Goal: Communication & Community: Answer question/provide support

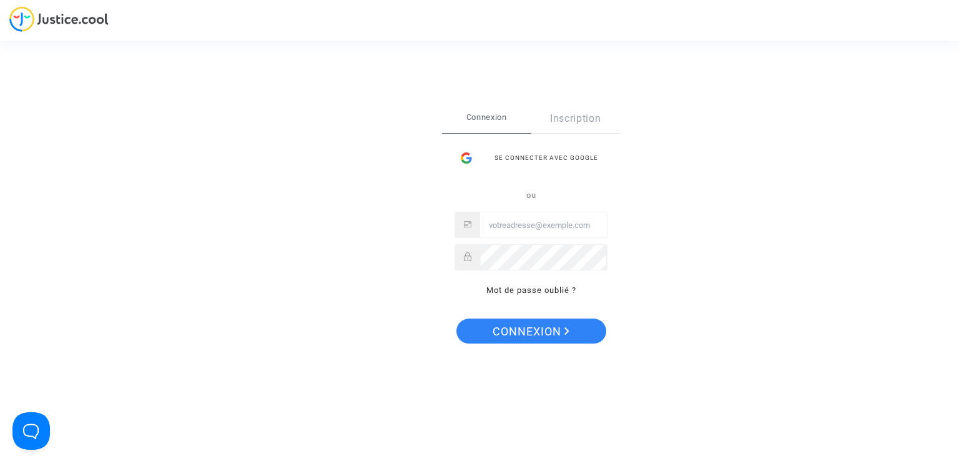
type input "[PERSON_NAME][EMAIL_ADDRESS][DOMAIN_NAME]"
click at [510, 330] on span "Connexion" at bounding box center [530, 331] width 77 height 26
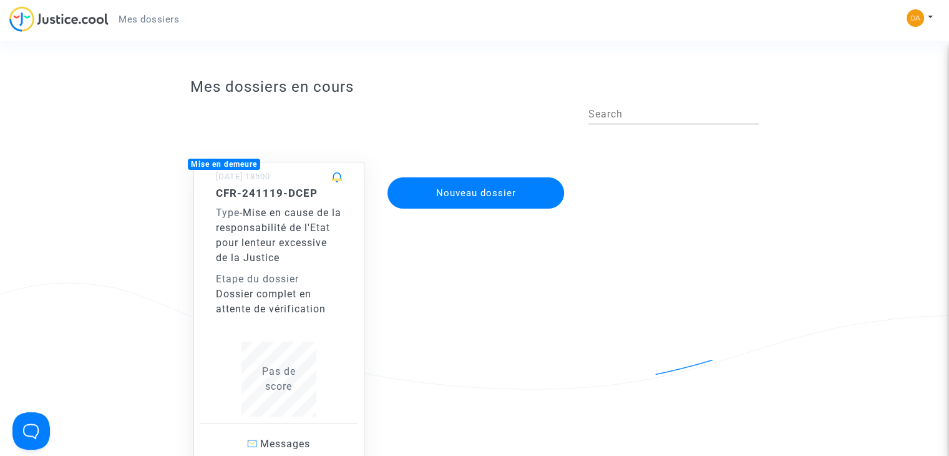
click at [310, 266] on div "CFR-241119-DCEP Type - Mise en cause de la responsabilité de l'Etat pour lenteu…" at bounding box center [279, 252] width 126 height 130
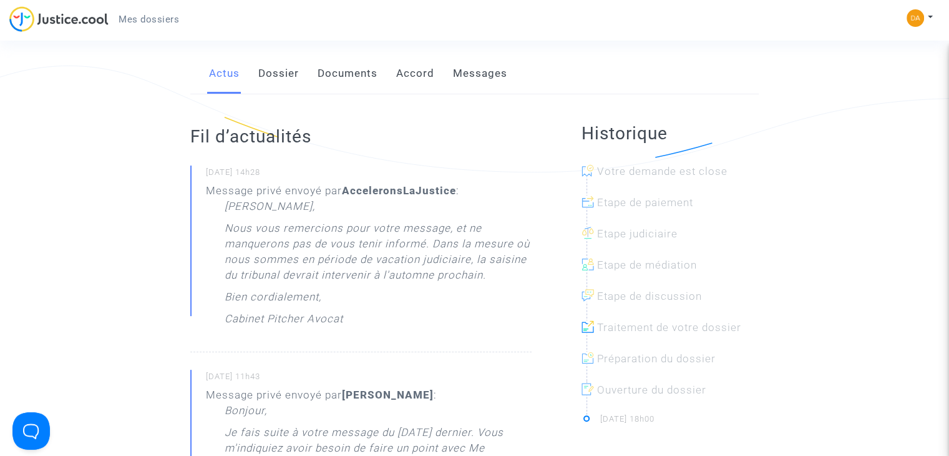
scroll to position [187, 0]
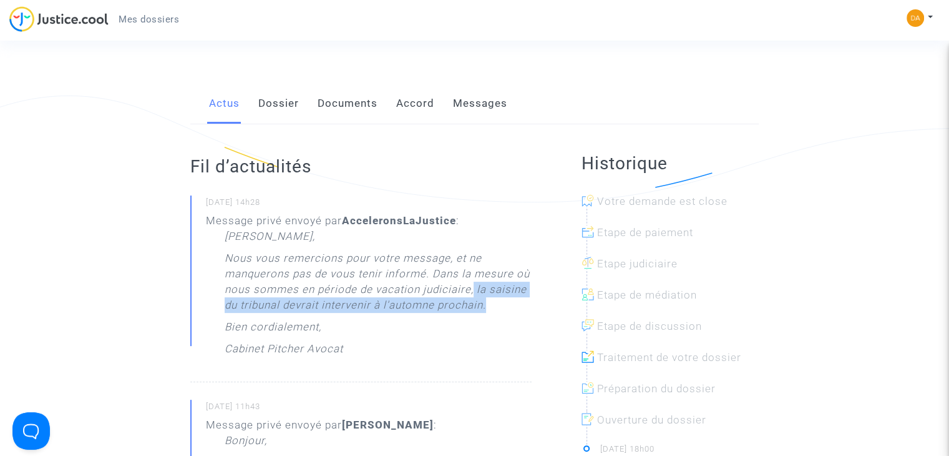
drag, startPoint x: 474, startPoint y: 288, endPoint x: 492, endPoint y: 315, distance: 32.4
click at [492, 315] on p "Nous vous remercions pour votre message, et ne manquerons pas de vous tenir inf…" at bounding box center [378, 284] width 307 height 69
copy p "la saisine du tribunal devrait intervenir à l'automne prochain."
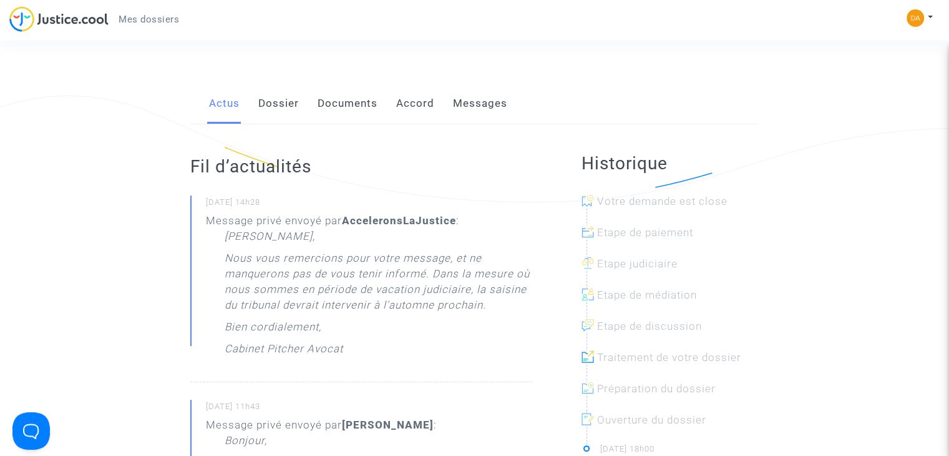
click at [449, 110] on div "Actus Dossier Documents Accord Messages" at bounding box center [474, 104] width 569 height 42
click at [462, 104] on link "Messages" at bounding box center [480, 103] width 54 height 41
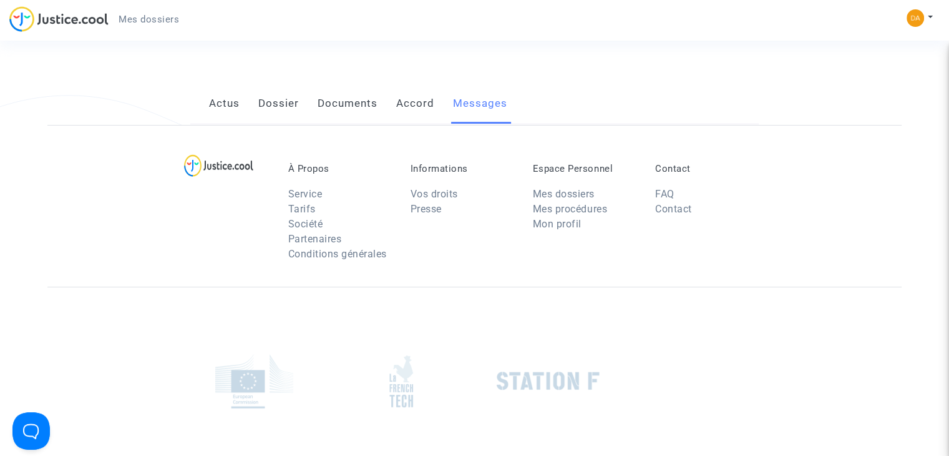
click at [462, 104] on link "Messages" at bounding box center [480, 103] width 54 height 41
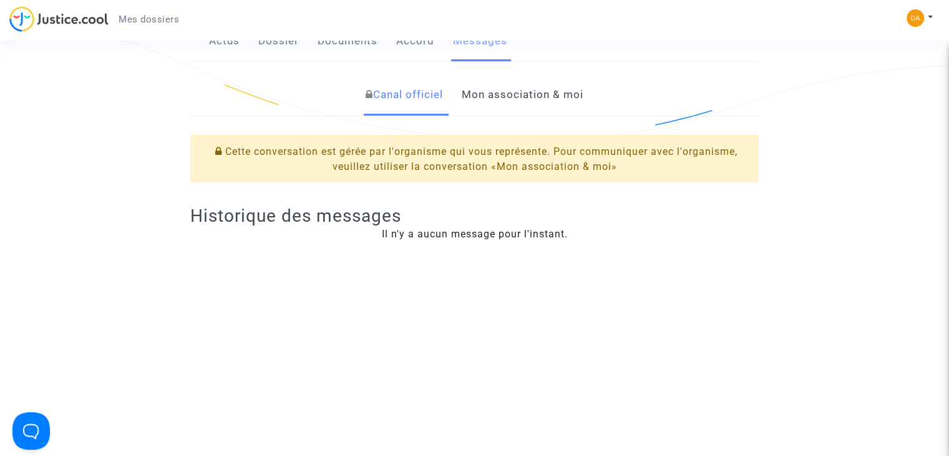
scroll to position [187, 0]
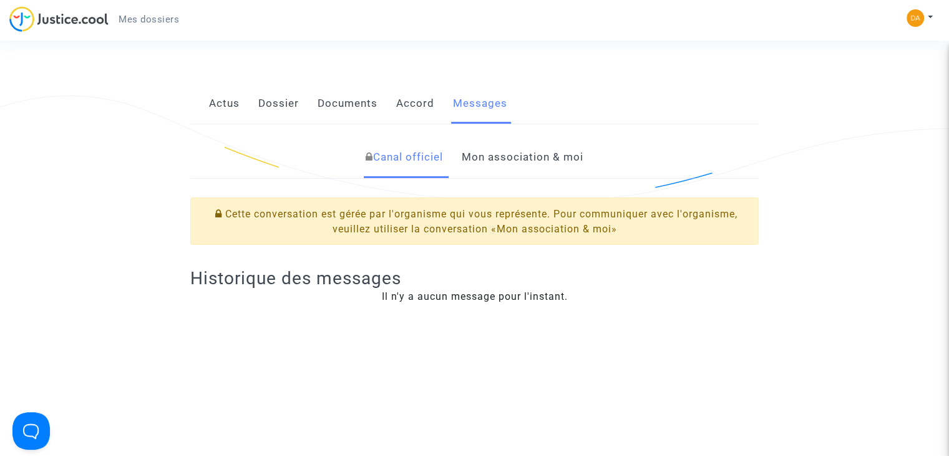
click at [478, 154] on link "Mon association & moi" at bounding box center [523, 157] width 122 height 41
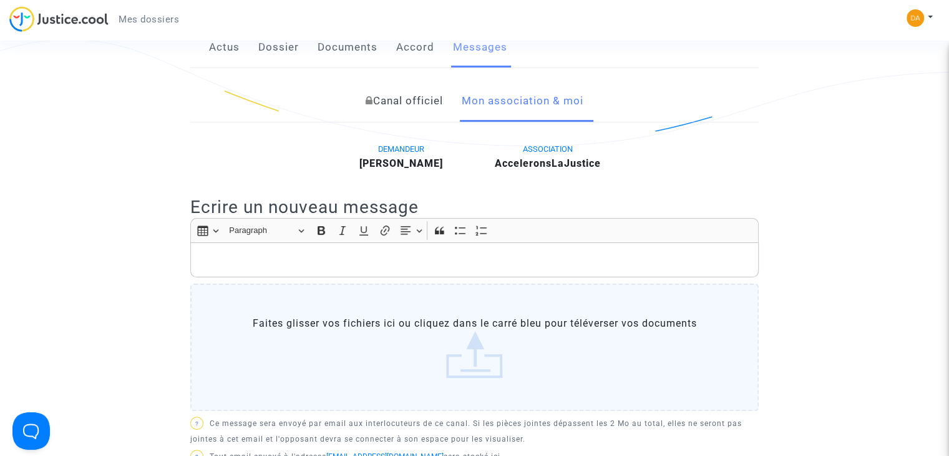
scroll to position [312, 0]
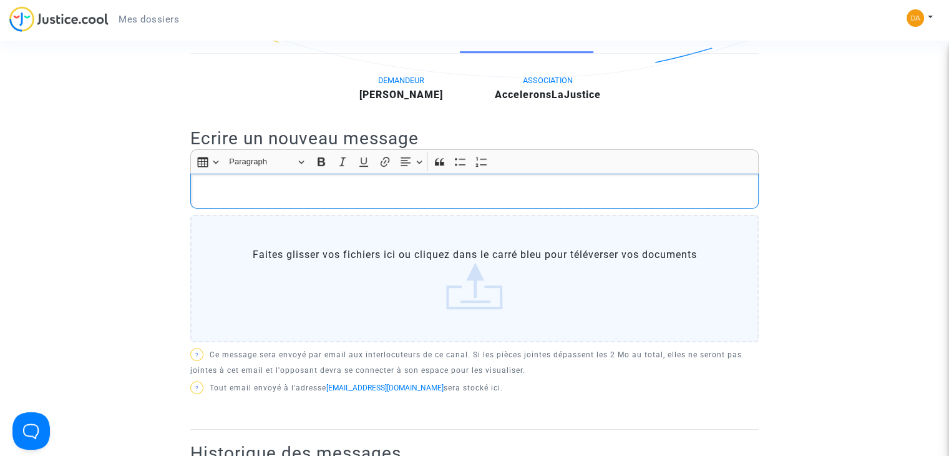
click at [280, 190] on p "Rich Text Editor, main" at bounding box center [474, 191] width 555 height 16
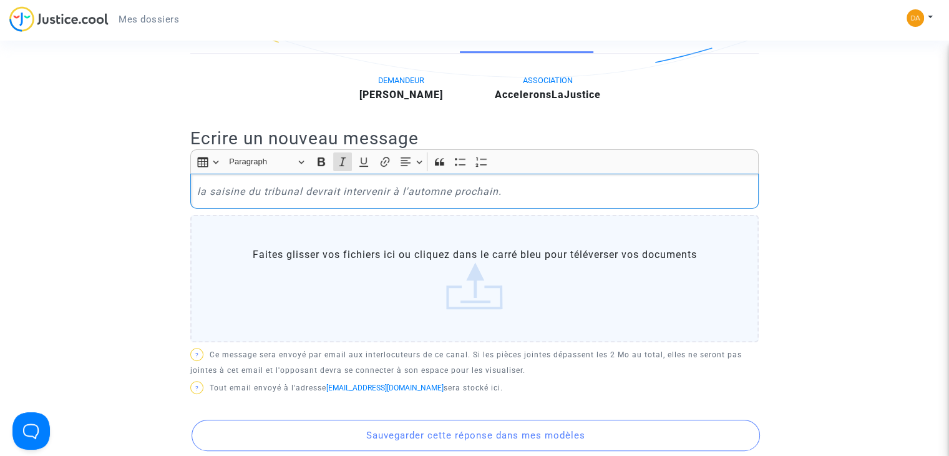
click at [198, 186] on icon "la saisine du tribunal devrait intervenir à l'automne prochain." at bounding box center [349, 191] width 305 height 12
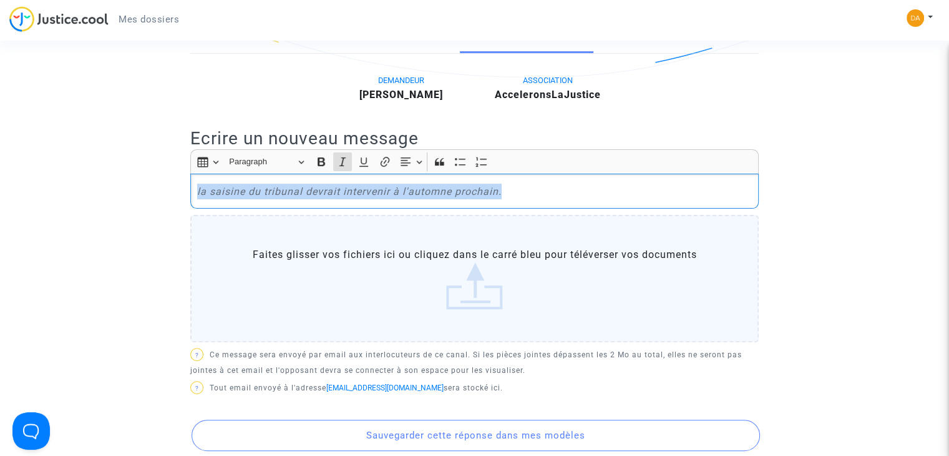
click at [198, 186] on icon "la saisine du tribunal devrait intervenir à l'automne prochain." at bounding box center [349, 191] width 305 height 12
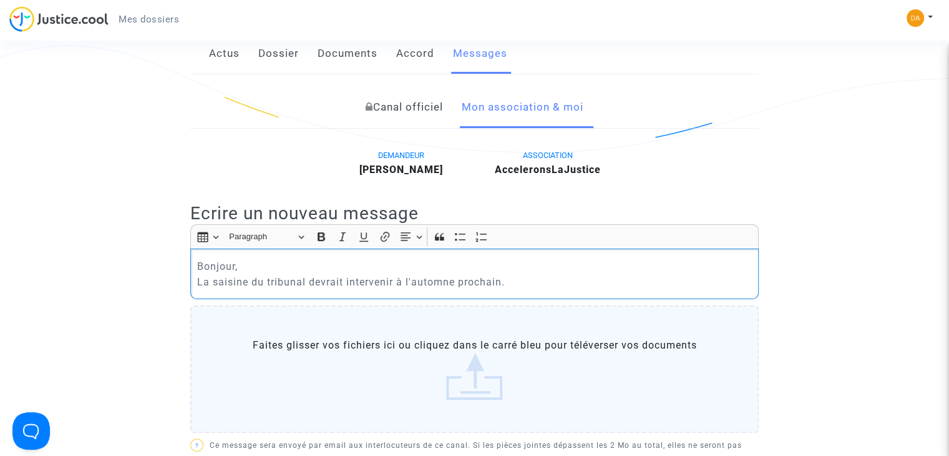
scroll to position [125, 0]
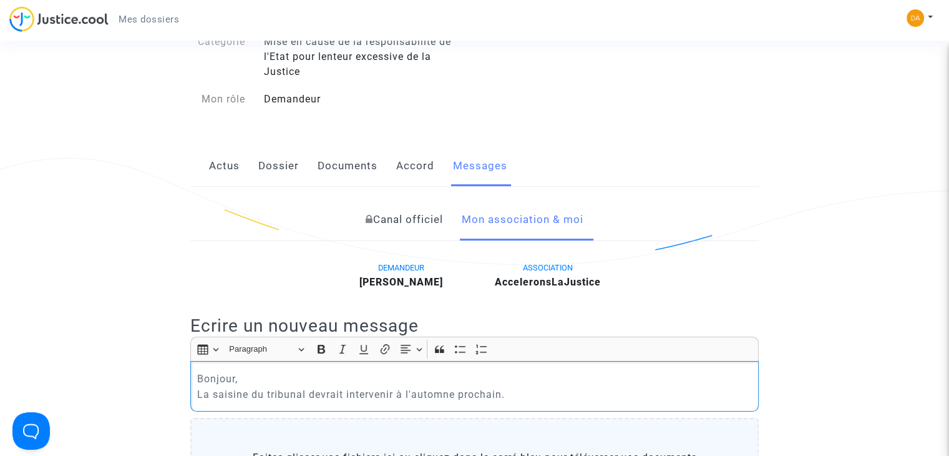
click at [227, 165] on link "Actus" at bounding box center [224, 165] width 31 height 41
click at [243, 378] on p "Bonjour, La saisine du tribunal devrait intervenir à l'automne prochain." at bounding box center [474, 386] width 555 height 31
click at [256, 397] on p "Bonjour, ​​​​​​​En juillet 2025, vous m'avez notifié en me disant que la saisin…" at bounding box center [474, 386] width 555 height 31
click at [256, 402] on p "Bonjour, ​​​​​​​En juillet 2025, vous m'avez notifié en me disant que la saisin…" at bounding box center [474, 386] width 555 height 31
click at [250, 383] on p "Bonjour, ​​​​​​​En juillet 2025, vous m'avez notifié en me disant que la saisin…" at bounding box center [474, 386] width 555 height 31
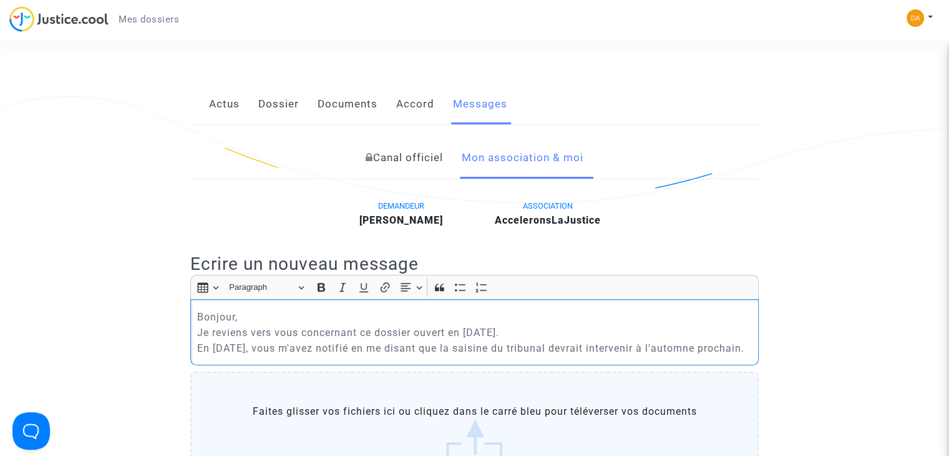
scroll to position [187, 0]
click at [439, 355] on p "Bonjour, ​​​​​​​Je reviens vers vous concernant ce dossier ouvert en novembre 2…" at bounding box center [474, 331] width 555 height 47
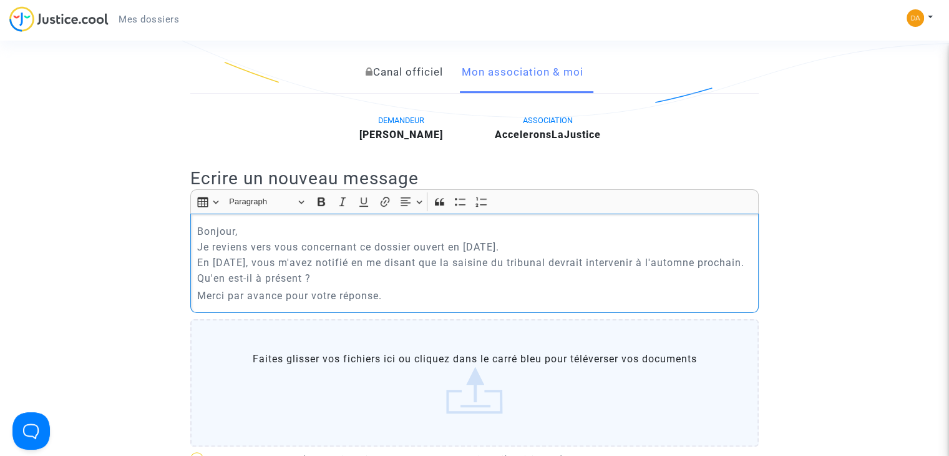
scroll to position [312, 0]
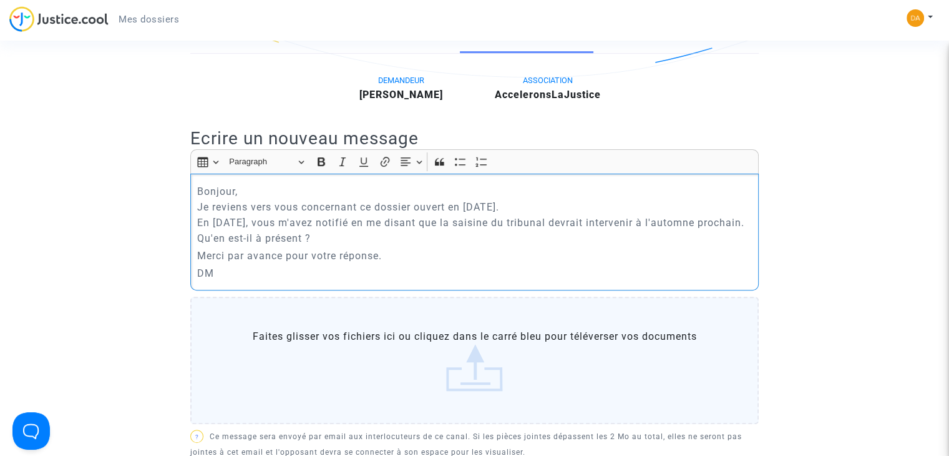
click at [367, 226] on p "Bonjour, Je reviens vers vous concernant ce dossier ouvert en novembre 2024. En…" at bounding box center [474, 214] width 555 height 62
click at [357, 223] on p "Bonjour, Je reviens vers vous concernant ce dossier ouvert en novembre 2024. En…" at bounding box center [474, 214] width 555 height 62
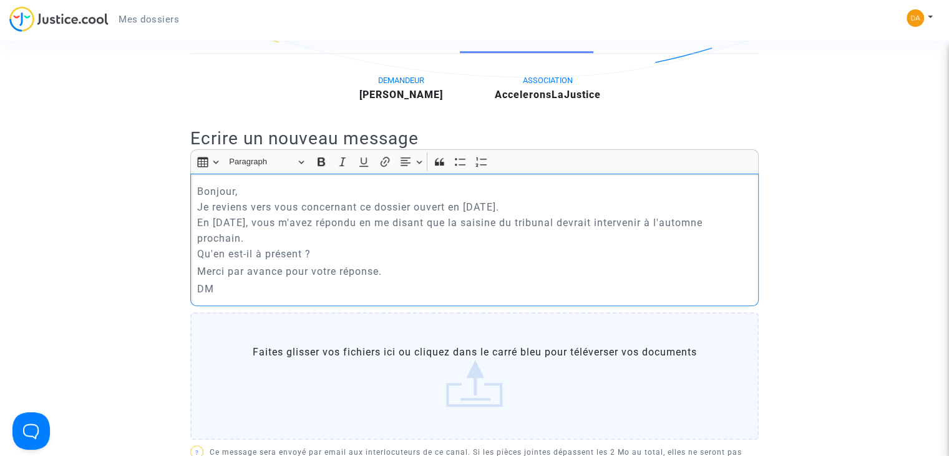
click at [272, 240] on p "Bonjour, Je reviens vers vous concernant ce dossier ouvert en novembre 2024. En…" at bounding box center [474, 222] width 555 height 78
click at [209, 240] on p "Bonjour, Je reviens vers vous concernant ce dossier ouvert en novembre 2024. En…" at bounding box center [474, 222] width 555 height 78
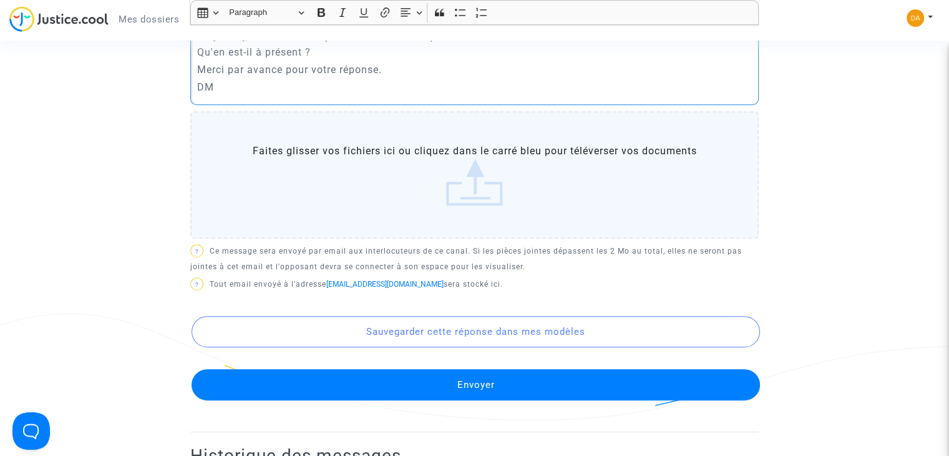
scroll to position [499, 0]
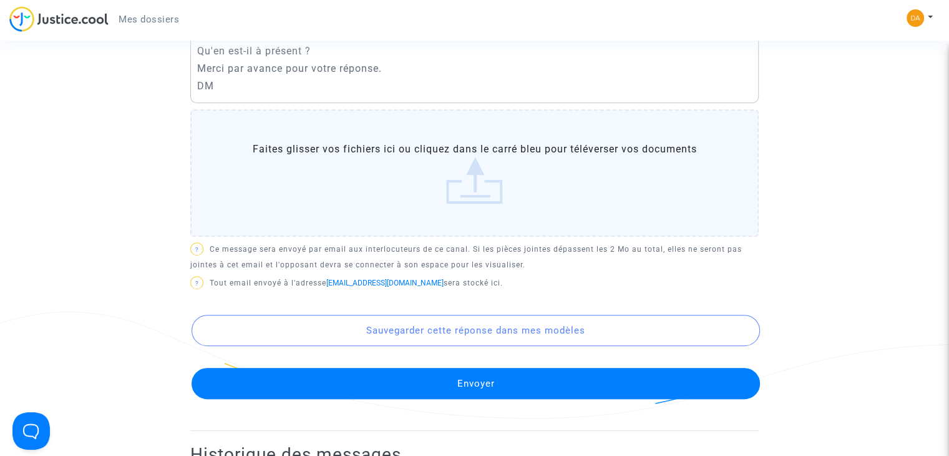
click at [444, 399] on button "Envoyer" at bounding box center [476, 383] width 569 height 31
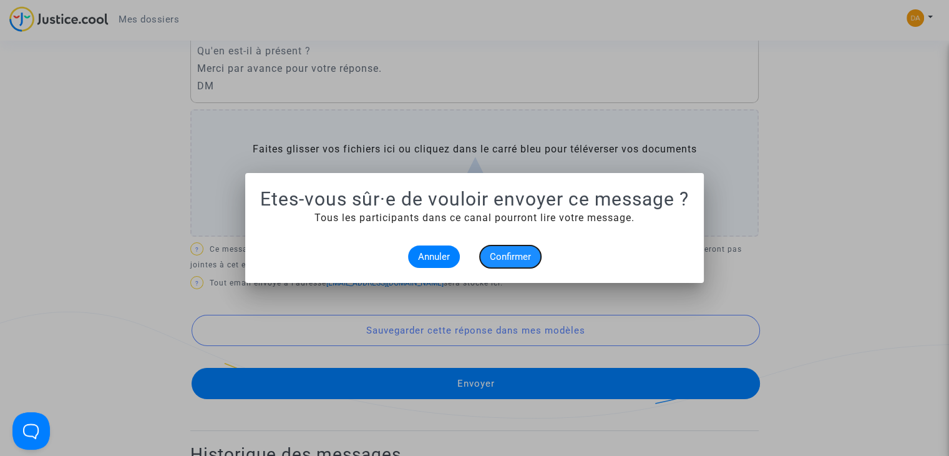
click at [524, 261] on span "Confirmer" at bounding box center [510, 256] width 41 height 11
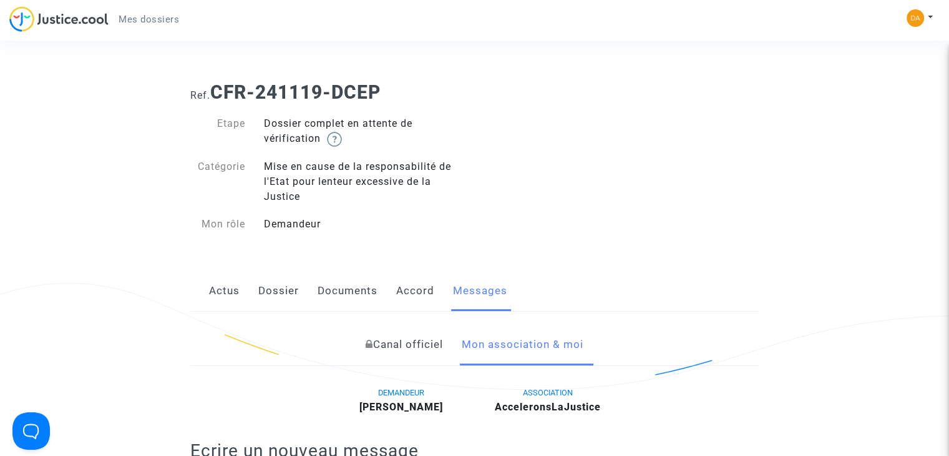
click at [400, 291] on link "Accord" at bounding box center [415, 290] width 38 height 41
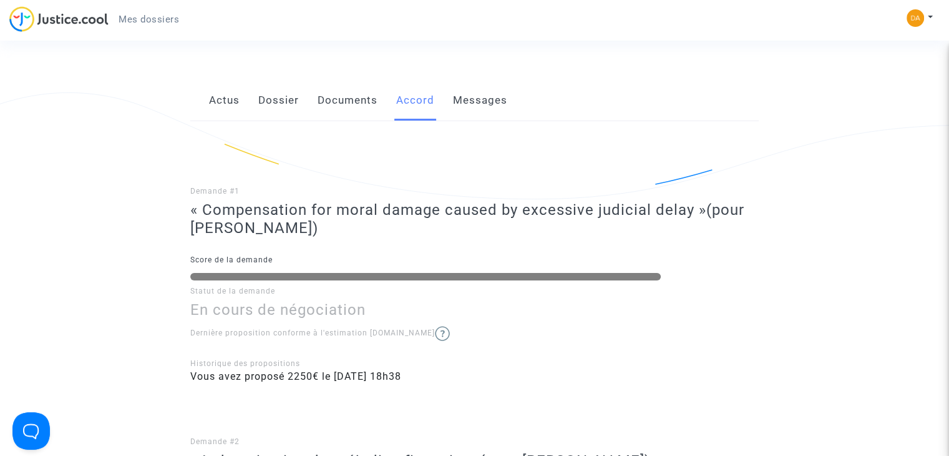
scroll to position [125, 0]
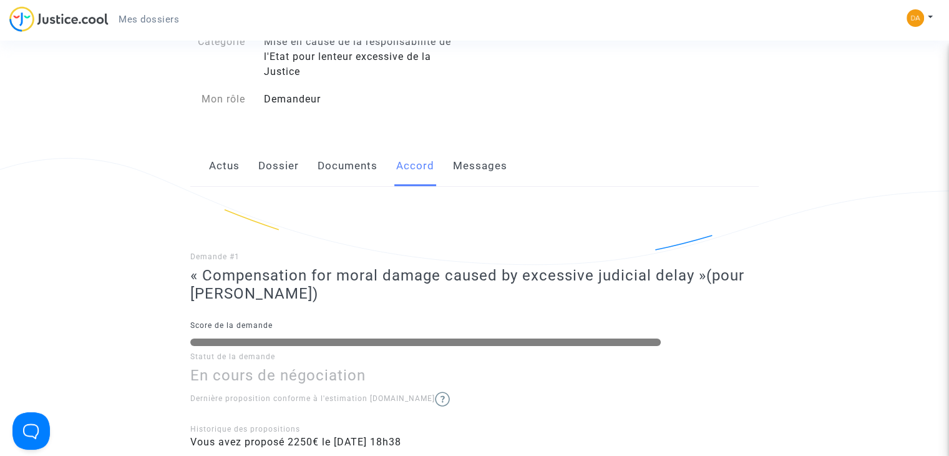
click at [339, 159] on link "Documents" at bounding box center [348, 165] width 60 height 41
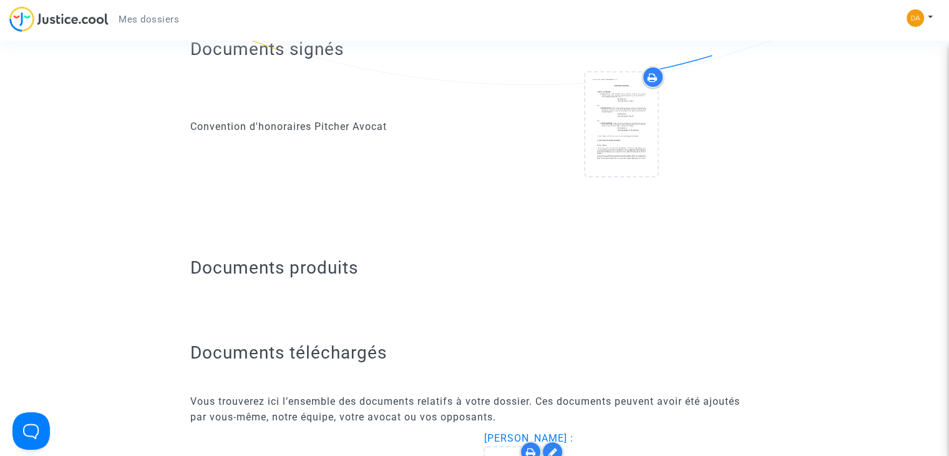
scroll to position [187, 0]
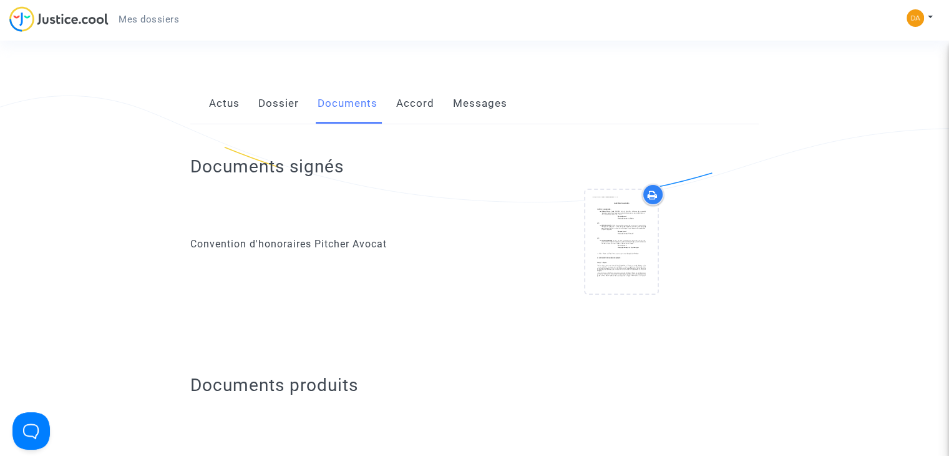
click at [288, 109] on link "Dossier" at bounding box center [278, 103] width 41 height 41
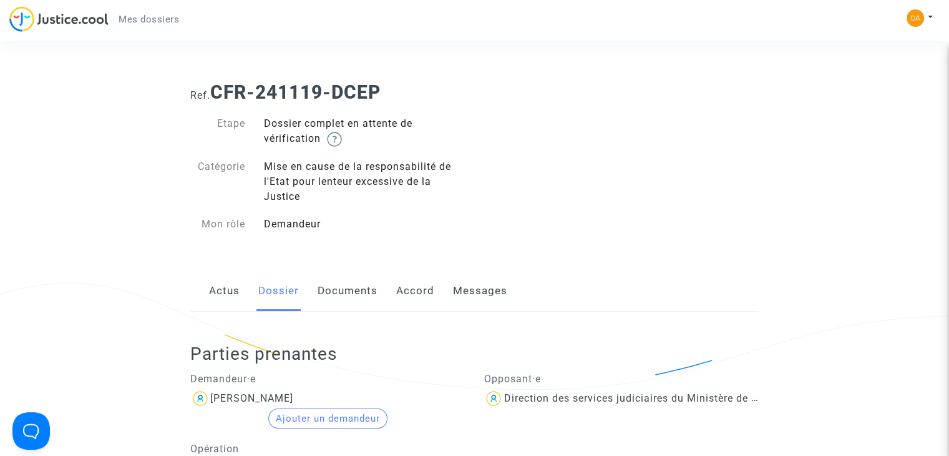
click at [280, 180] on div "Mise en cause de la responsabilité de l'Etat pour lenteur excessive de la Justi…" at bounding box center [365, 181] width 220 height 45
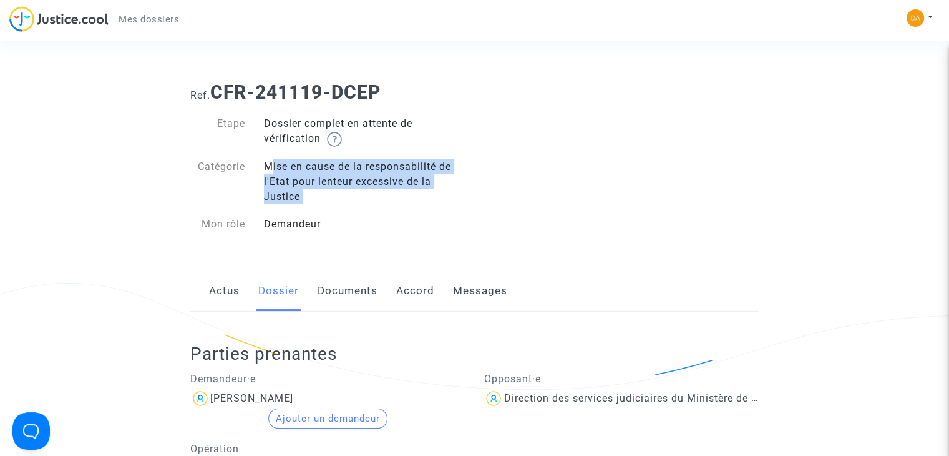
click at [280, 180] on div "Mise en cause de la responsabilité de l'Etat pour lenteur excessive de la Justi…" at bounding box center [365, 181] width 220 height 45
copy div "Mise en cause de la responsabilité de l'Etat pour lenteur excessive de la Justi…"
click at [400, 171] on div "Mise en cause de la responsabilité de l'Etat pour lenteur excessive de la Justi…" at bounding box center [365, 181] width 220 height 45
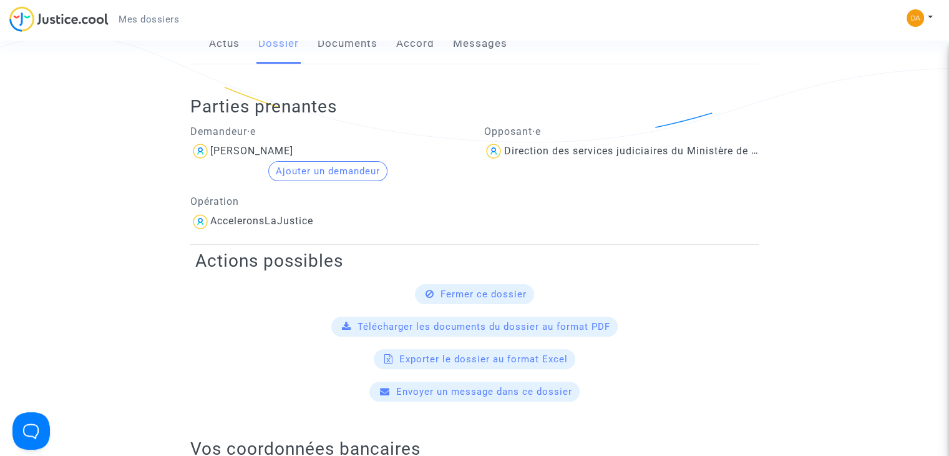
scroll to position [250, 0]
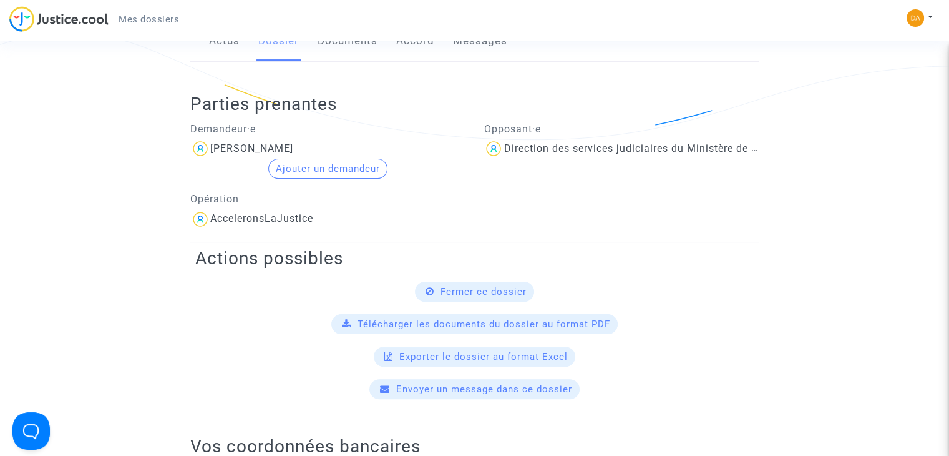
click at [521, 150] on div "Direction des services judiciaires du Ministère de la Justice - Bureau FIP4" at bounding box center [687, 148] width 366 height 12
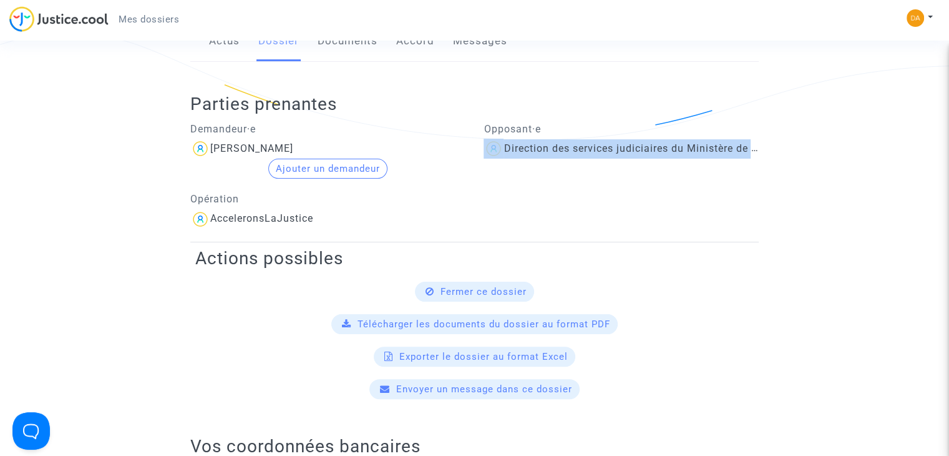
click at [521, 150] on div "Direction des services judiciaires du Ministère de la Justice - Bureau FIP4" at bounding box center [687, 148] width 366 height 12
copy div "Direction des services judiciaires du Ministère de la Justice - Bureau FIP4"
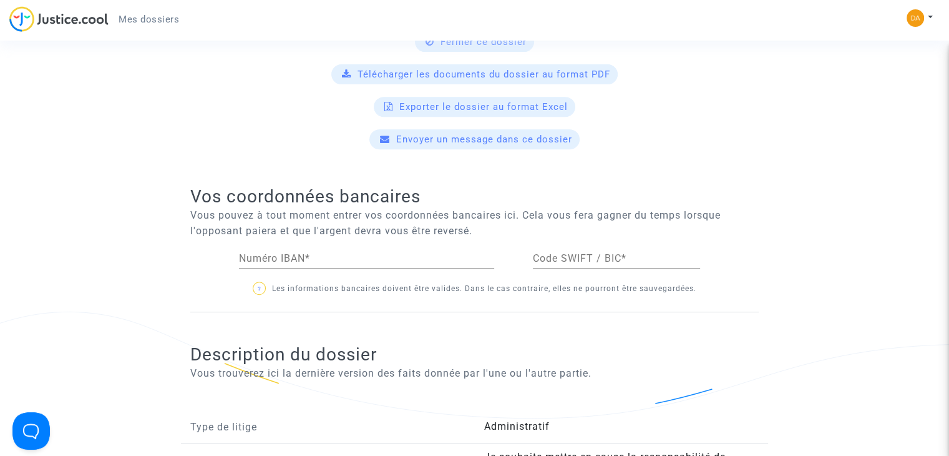
scroll to position [125, 0]
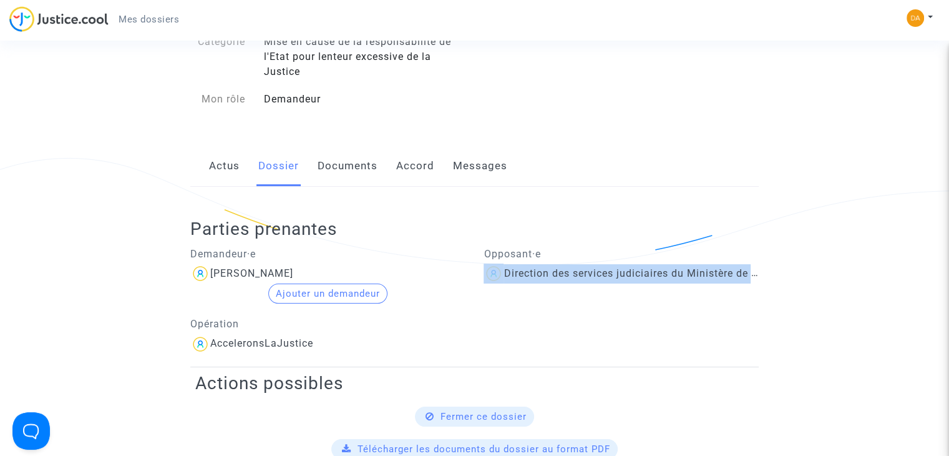
click at [213, 170] on link "Actus" at bounding box center [224, 165] width 31 height 41
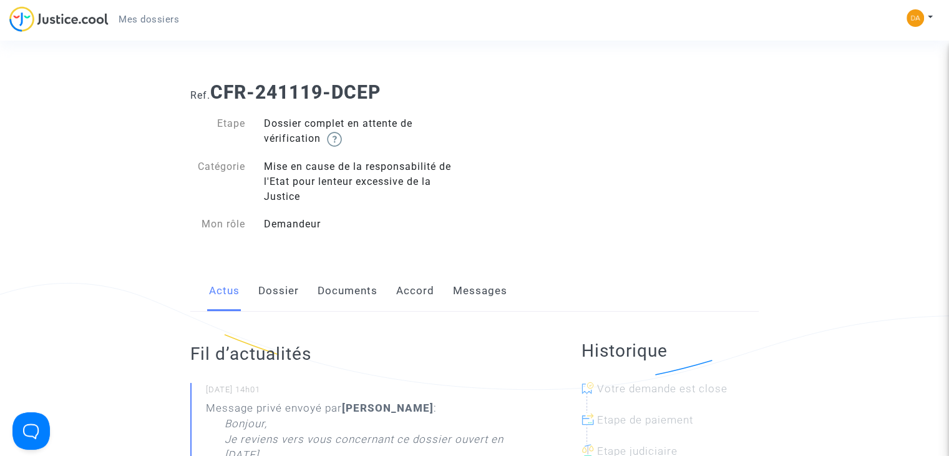
click at [357, 290] on link "Documents" at bounding box center [348, 290] width 60 height 41
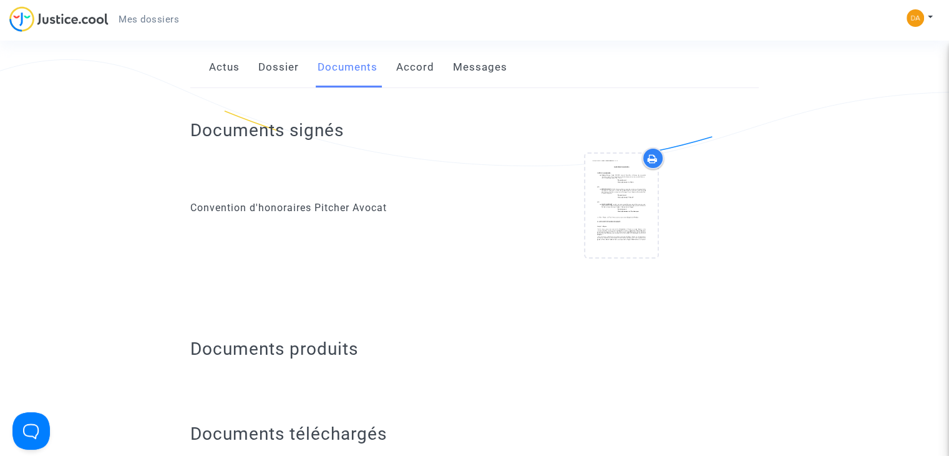
scroll to position [53, 0]
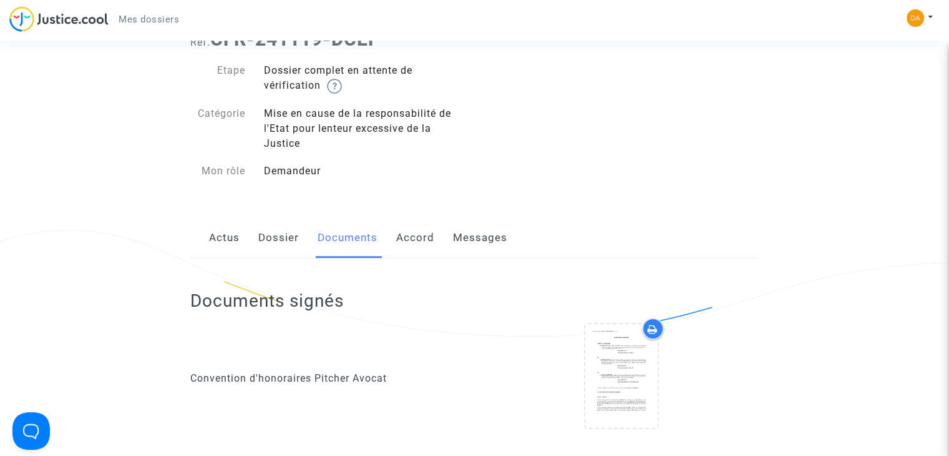
click at [404, 240] on link "Accord" at bounding box center [415, 237] width 38 height 41
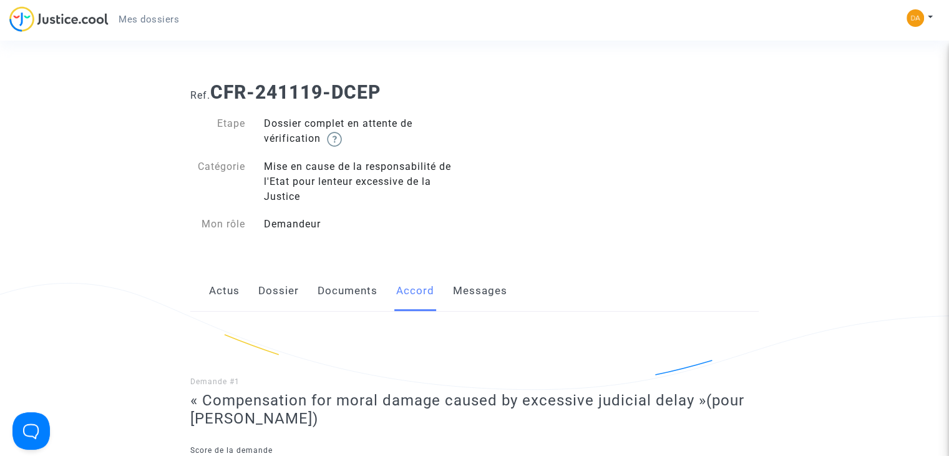
click at [290, 298] on link "Dossier" at bounding box center [278, 290] width 41 height 41
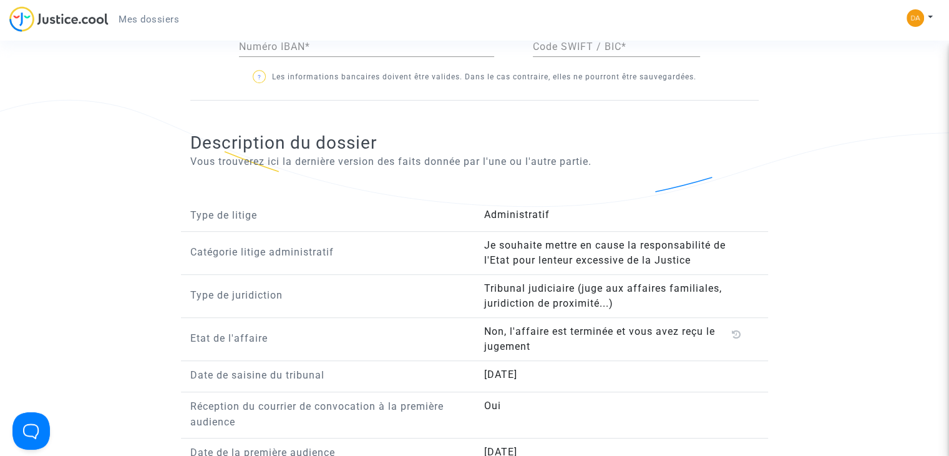
scroll to position [749, 0]
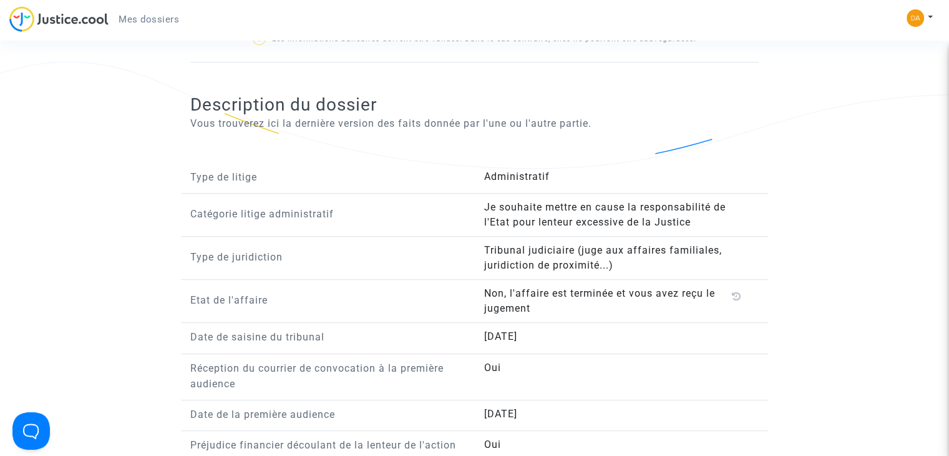
click at [306, 341] on p "Date de saisine du tribunal" at bounding box center [327, 337] width 275 height 16
copy p "Date de saisine du tribunal"
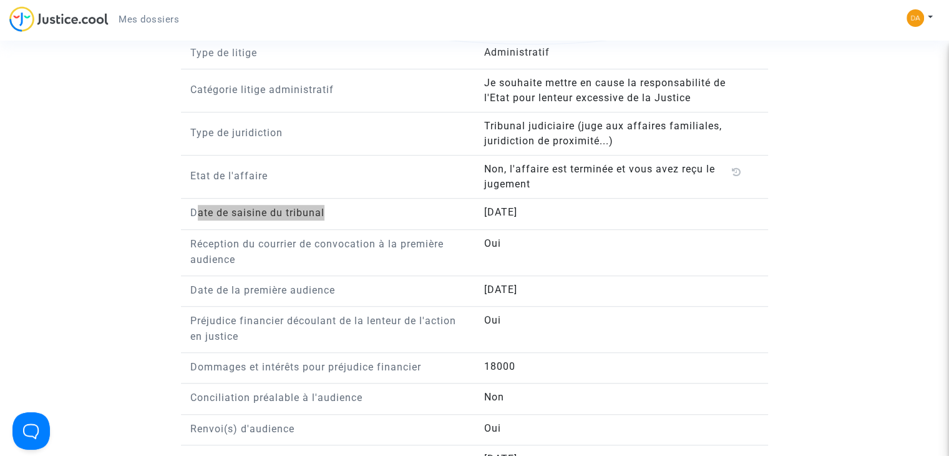
scroll to position [874, 0]
click at [222, 287] on p "Date de la première audience" at bounding box center [327, 289] width 275 height 16
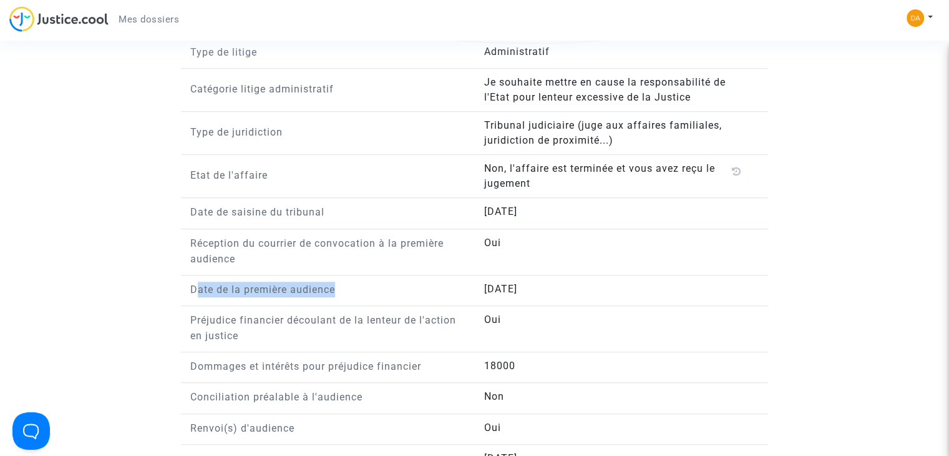
click at [222, 287] on p "Date de la première audience" at bounding box center [327, 289] width 275 height 16
copy p "Date de la première audience"
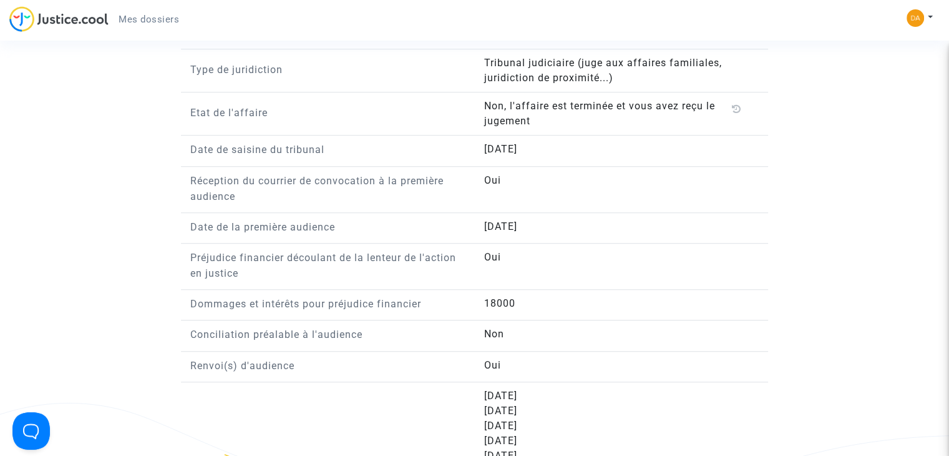
click at [212, 300] on p "Dommages et intérêts pour préjudice financier" at bounding box center [327, 304] width 275 height 16
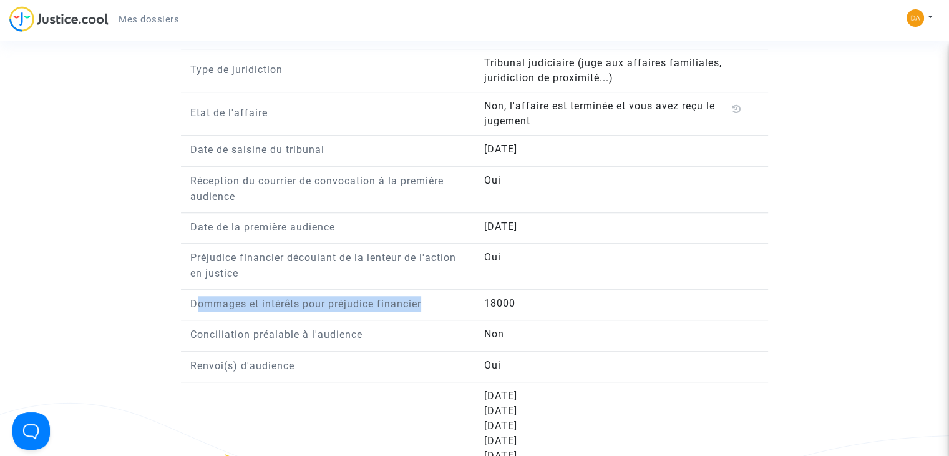
click at [212, 300] on p "Dommages et intérêts pour préjudice financier" at bounding box center [327, 304] width 275 height 16
click at [530, 301] on answer "18000" at bounding box center [615, 303] width 263 height 15
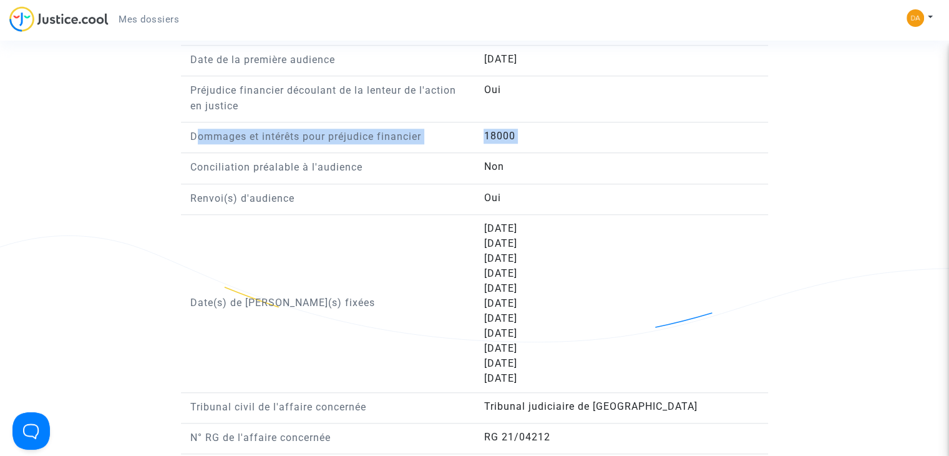
scroll to position [1123, 0]
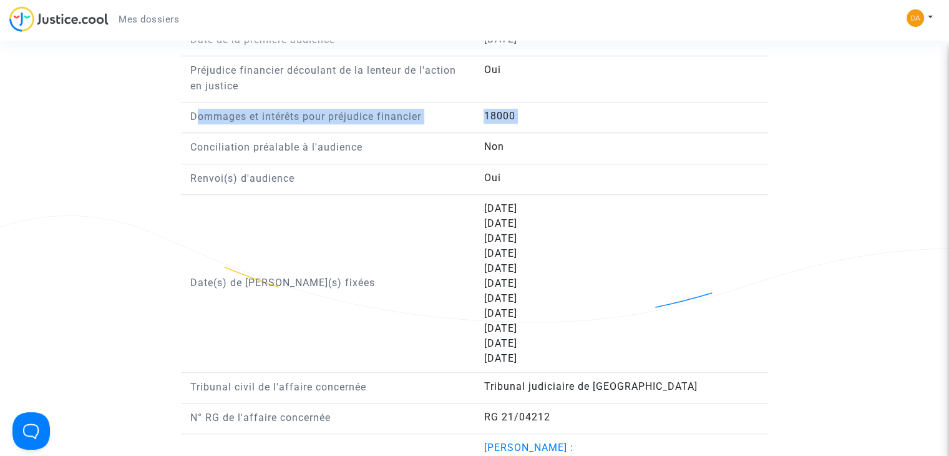
drag, startPoint x: 238, startPoint y: 276, endPoint x: 554, endPoint y: 235, distance: 319.0
click at [546, 353] on answer "16/12/2024" at bounding box center [615, 358] width 263 height 15
copy div "Date(s) de renvoi(s) fixées 13/06/2022 12/12/2022 10/04/2023 03/12/2023 18/03/2…"
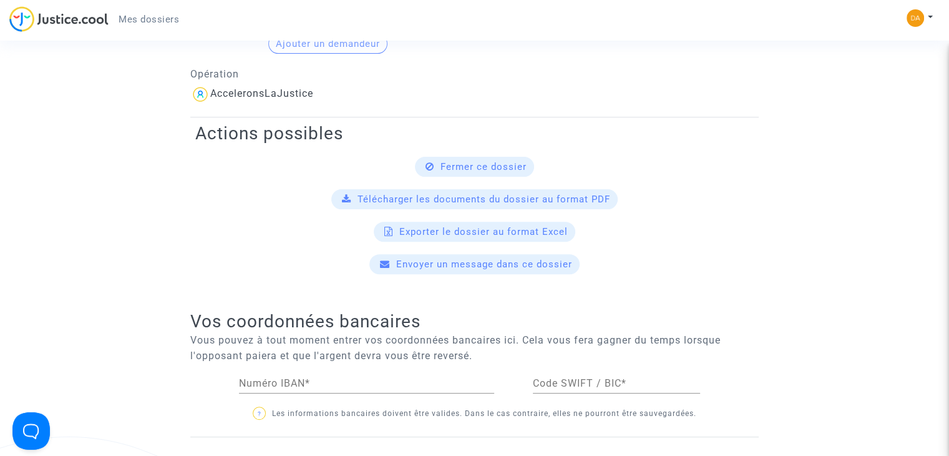
scroll to position [0, 0]
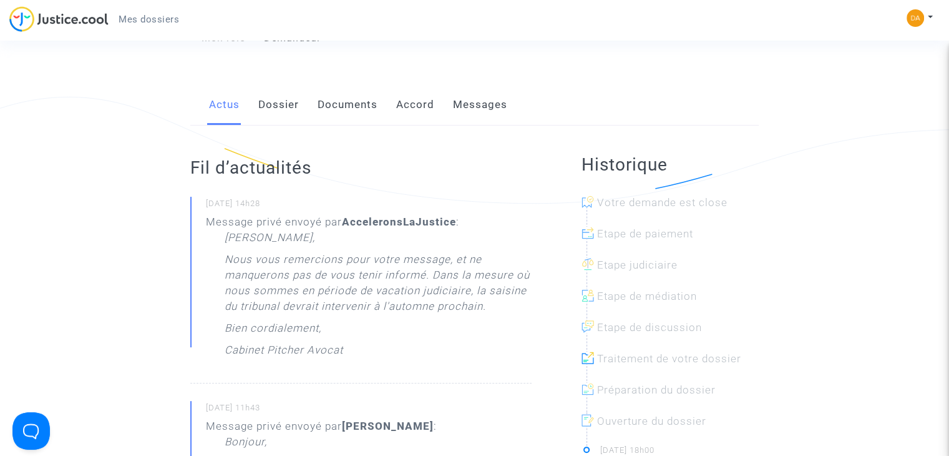
scroll to position [187, 0]
click at [221, 204] on small "16/07/2025 - 14h28" at bounding box center [369, 205] width 326 height 16
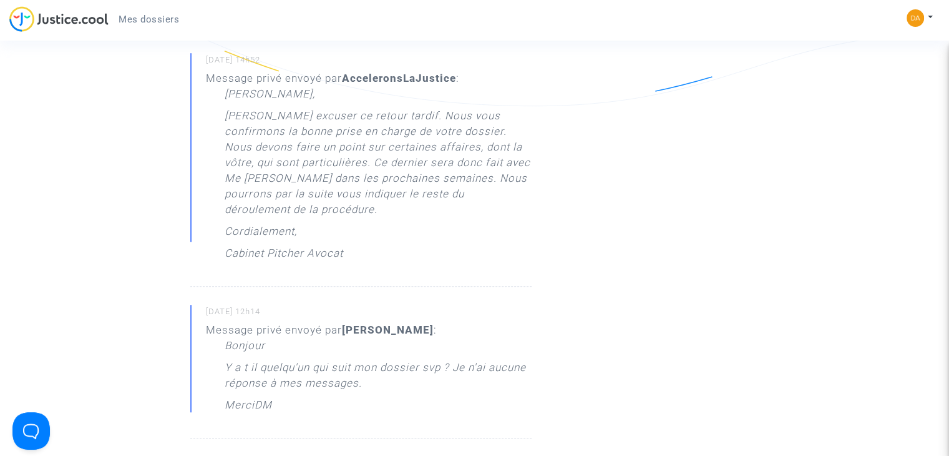
scroll to position [437, 0]
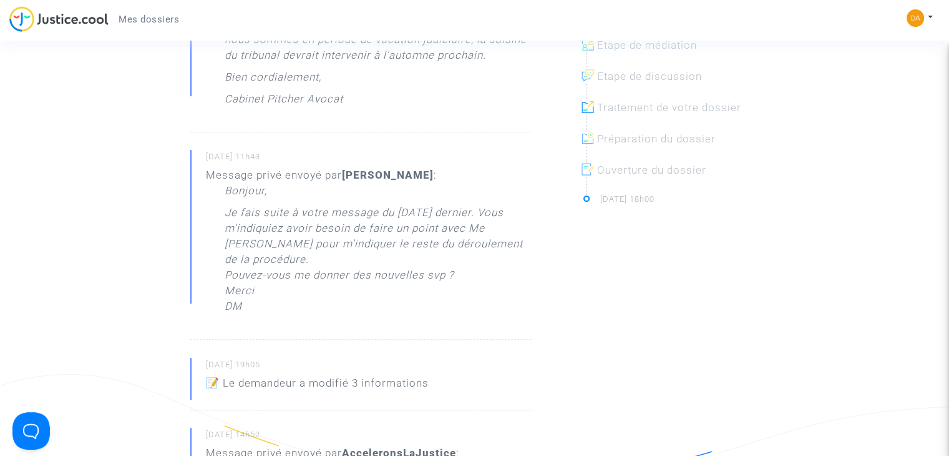
click at [617, 201] on small "19/11/2024 - 18h00" at bounding box center [679, 198] width 159 height 11
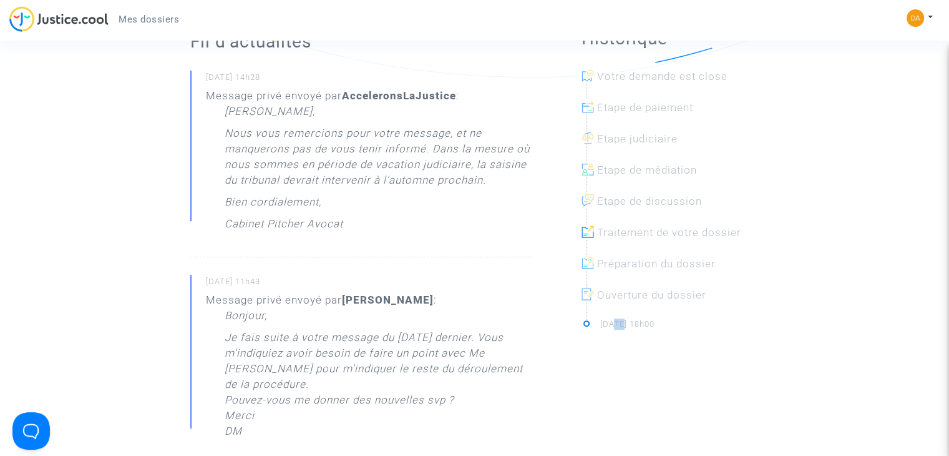
scroll to position [250, 0]
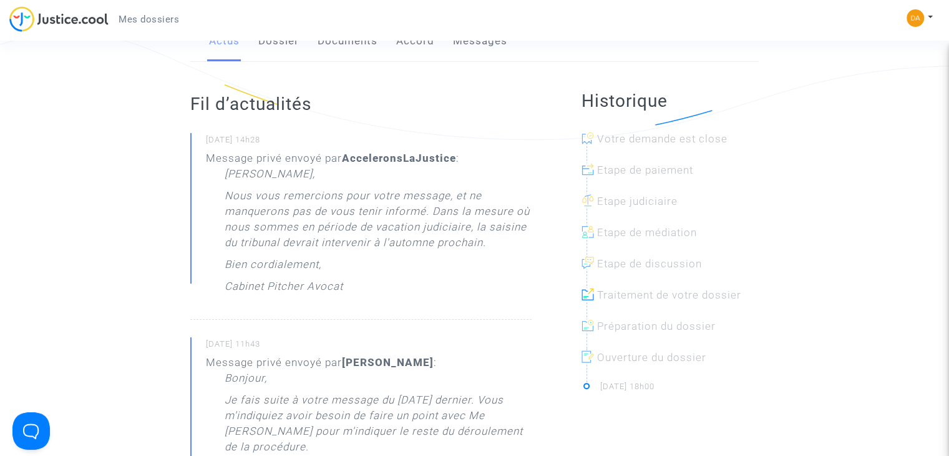
click at [598, 293] on div at bounding box center [675, 304] width 177 height 31
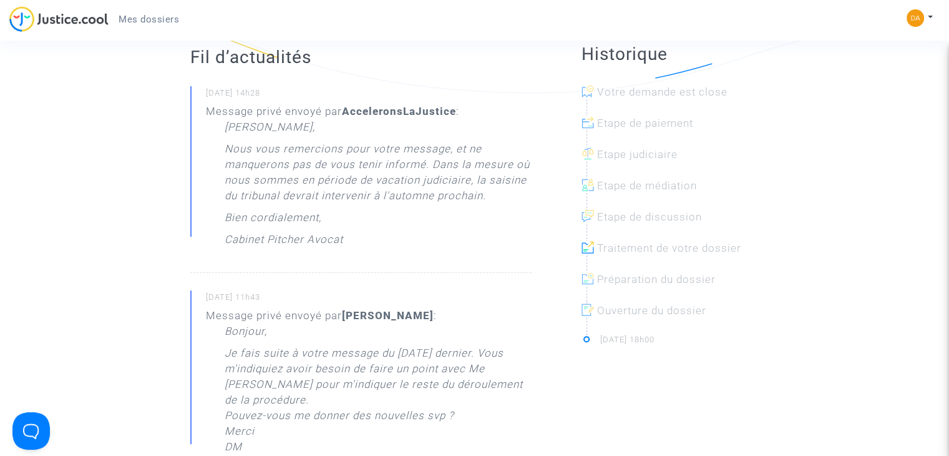
scroll to position [125, 0]
